Goal: Task Accomplishment & Management: Manage account settings

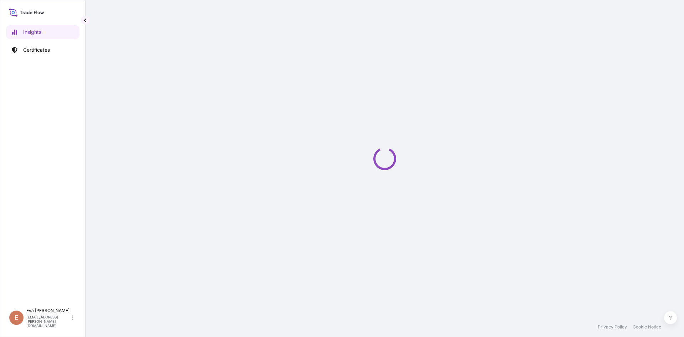
select select "2025"
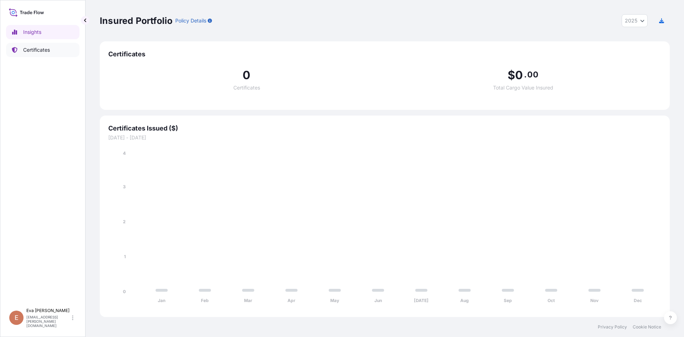
click at [22, 55] on link "Certificates" at bounding box center [42, 50] width 73 height 14
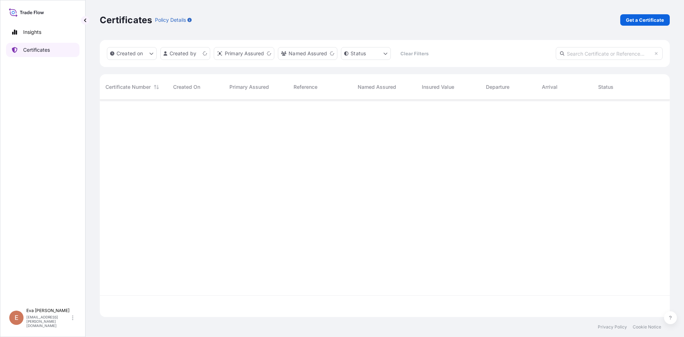
scroll to position [216, 565]
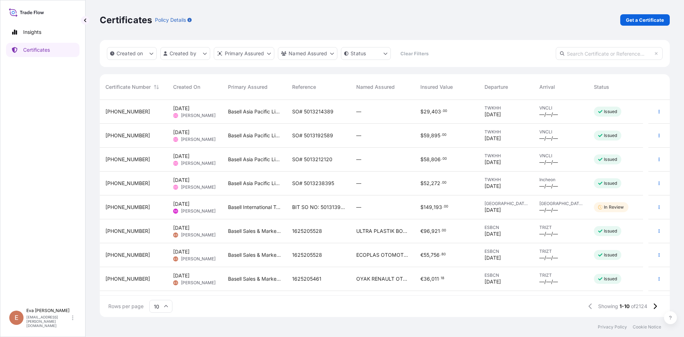
click at [641, 53] on input "text" at bounding box center [609, 53] width 107 height 13
paste input "1625205681"
type input "1625205681"
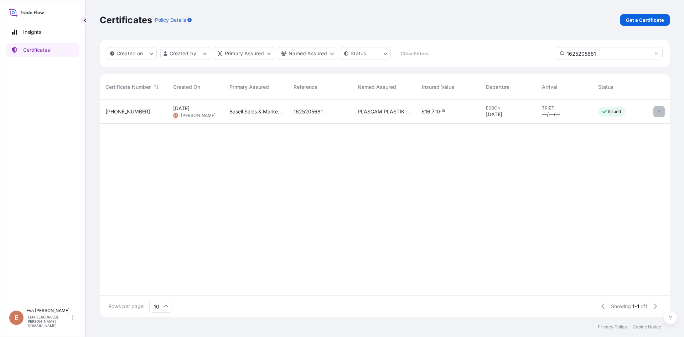
click at [660, 111] on icon "button" at bounding box center [659, 111] width 4 height 4
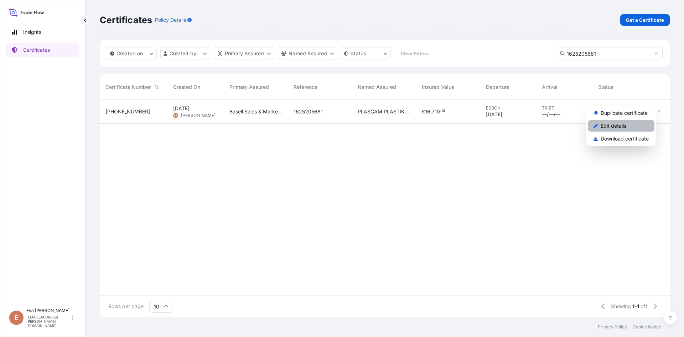
click at [618, 127] on p "Edit details" at bounding box center [614, 125] width 26 height 7
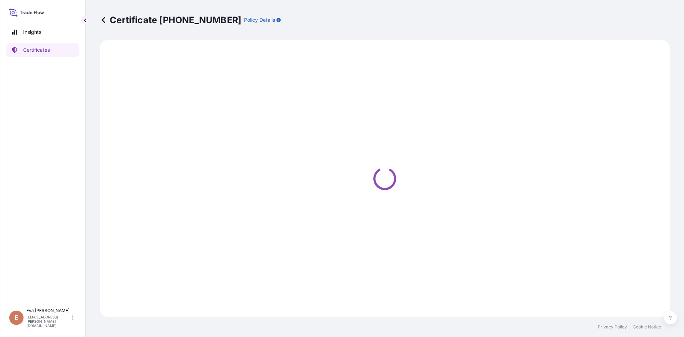
select select "Sea"
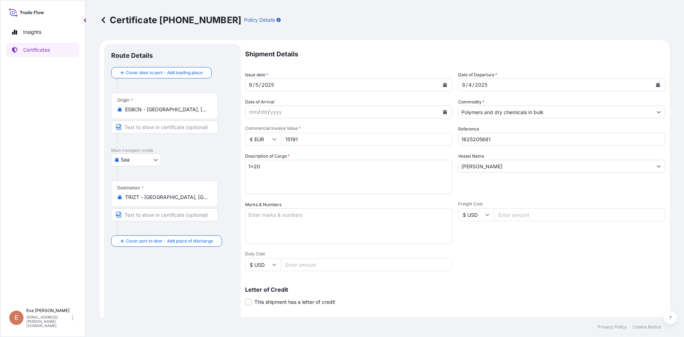
type input "MADENBAYIRI MEVKII NO:10 48TR-40400 KOCAELI-PELITLI KÖYÜ-GECUSTOMER TAX NO: 730…"
select select "32164"
drag, startPoint x: 318, startPoint y: 137, endPoint x: 243, endPoint y: 129, distance: 76.0
click at [244, 138] on form "Route Details Cover door to port - Add loading place Place of loading Road / In…" at bounding box center [385, 224] width 570 height 368
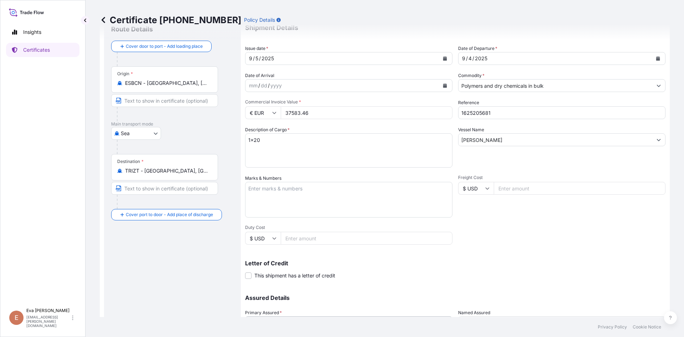
scroll to position [91, 0]
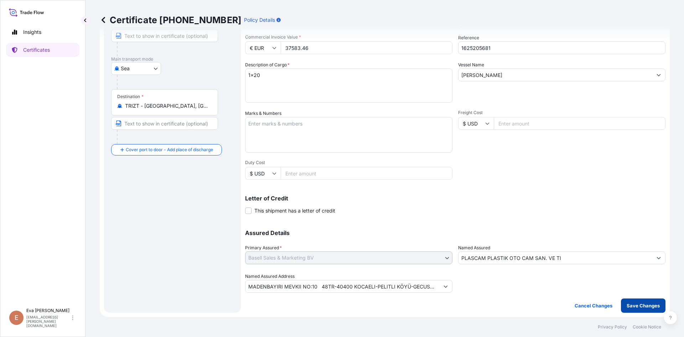
type input "37583.46"
click at [629, 305] on p "Save Changes" at bounding box center [643, 305] width 33 height 7
type input "MADENBAYIRI MEVKII NO:10 48TR-40400 KOCAELI-PELITLI KÖYÜ-GECUSTOMER TAX NO: 730…"
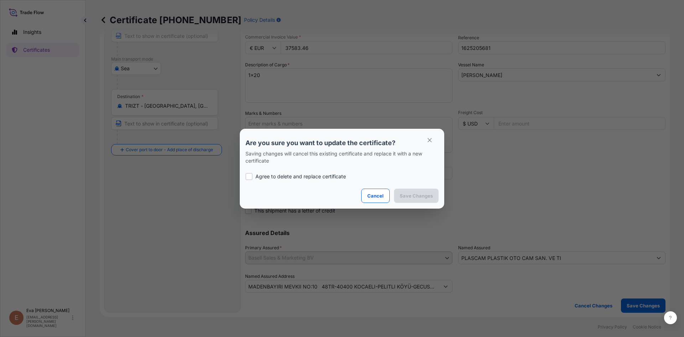
click at [310, 174] on p "Agree to delete and replace certificate" at bounding box center [301, 176] width 91 height 7
checkbox input "true"
click at [408, 196] on p "Save Changes" at bounding box center [416, 195] width 33 height 7
type input "MADENBAYIRI MEVKII NO:10 48TR-40400 KOCAELI-PELITLI KÖYÜ-GECUSTOMER TAX NO: 730…"
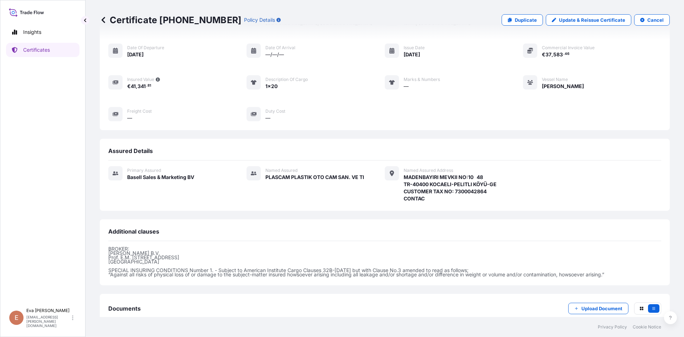
scroll to position [99, 0]
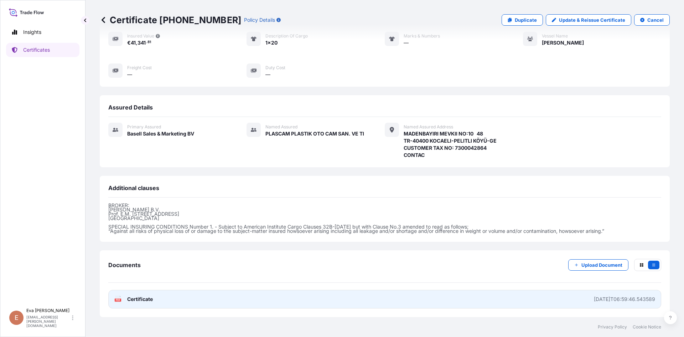
click at [136, 294] on link "PDF Certificate [DATE]T06:59:46.543589" at bounding box center [384, 299] width 553 height 19
